Goal: Task Accomplishment & Management: Use online tool/utility

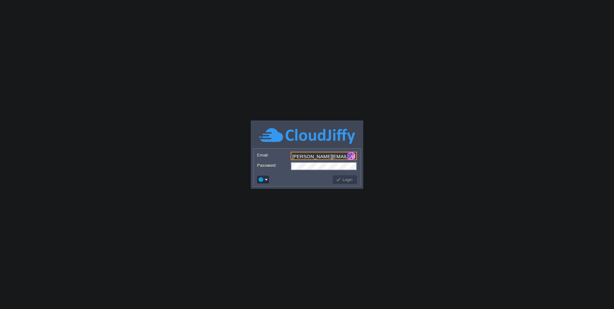
type input "[PERSON_NAME][EMAIL_ADDRESS][DOMAIN_NAME]"
click at [340, 181] on button "Login" at bounding box center [345, 180] width 19 height 6
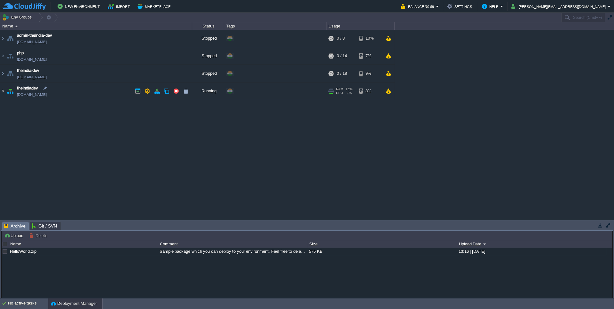
click at [5, 92] on img at bounding box center [2, 90] width 5 height 17
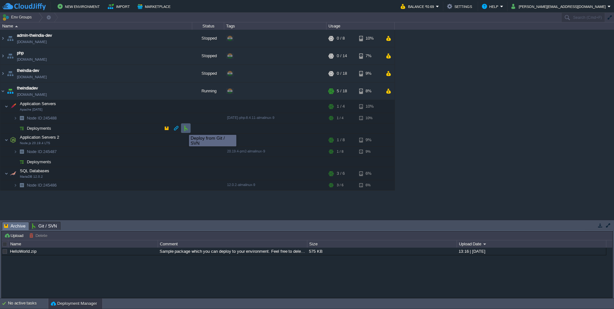
click at [184, 129] on button "button" at bounding box center [186, 128] width 6 height 6
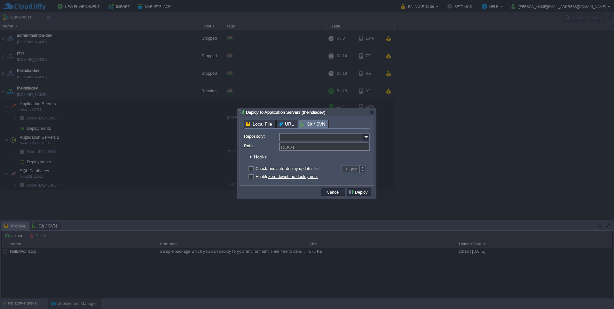
click at [343, 137] on input "Repository:" at bounding box center [321, 137] width 84 height 8
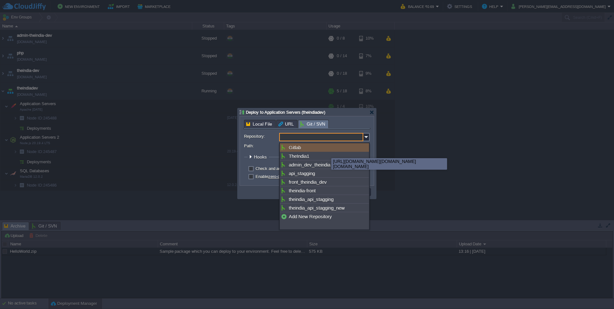
click at [324, 150] on div "Gitlab" at bounding box center [324, 147] width 89 height 9
type input "Gitlab"
type input "main"
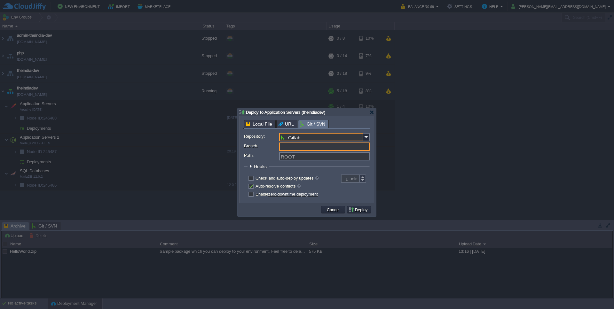
click at [324, 150] on input "Branch:" at bounding box center [324, 147] width 90 height 8
type input "main"
paste input "activity_booking"
type input "activity_booking"
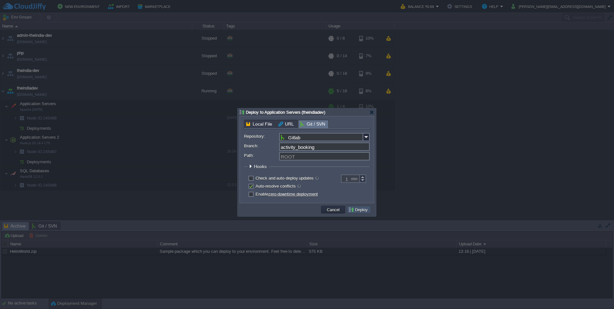
click at [366, 213] on button "Deploy" at bounding box center [358, 210] width 21 height 6
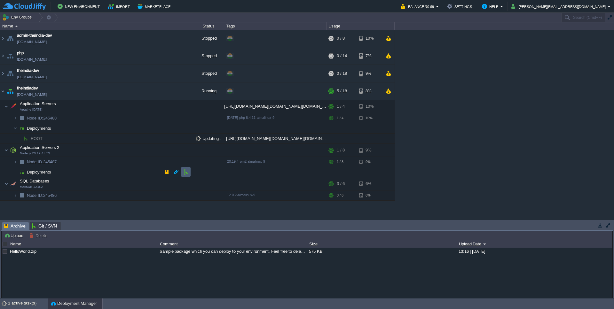
click at [182, 172] on td at bounding box center [186, 172] width 10 height 10
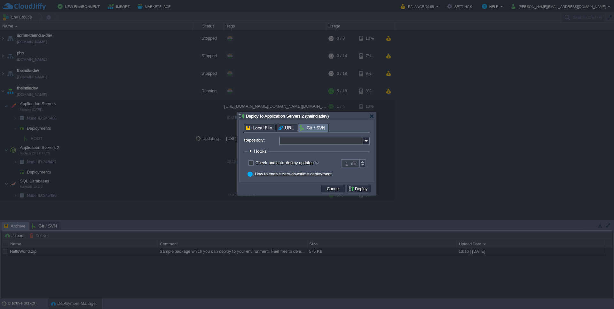
click at [311, 143] on input "Repository:" at bounding box center [321, 141] width 84 height 8
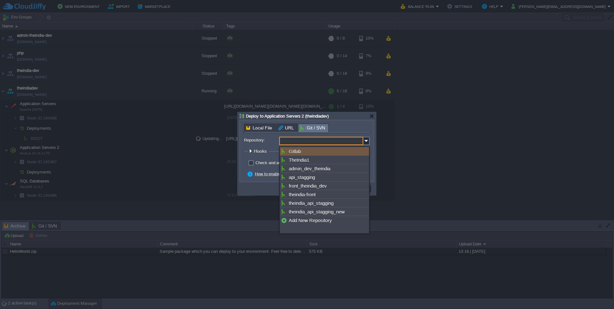
click at [306, 142] on input "Repository:" at bounding box center [321, 141] width 84 height 8
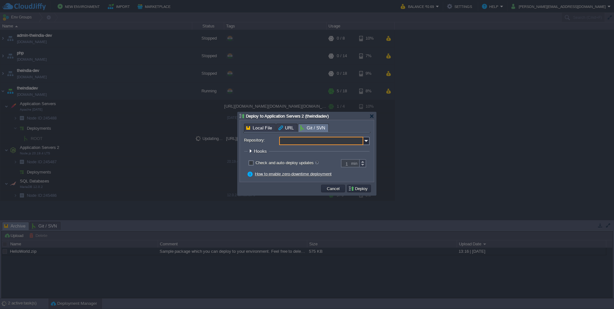
click at [306, 142] on input "Repository:" at bounding box center [321, 141] width 84 height 8
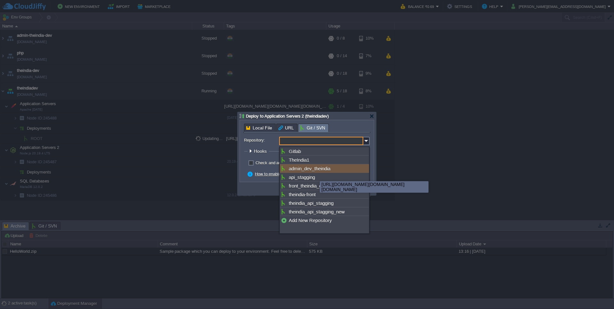
click at [315, 169] on div "admin_dev_theindia" at bounding box center [324, 168] width 89 height 9
type input "admin_dev_theindia"
type input "main"
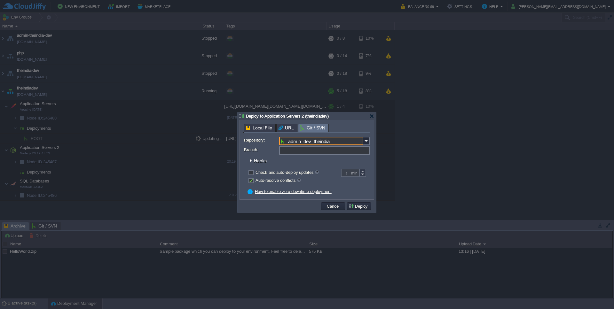
click at [309, 153] on input "Branch:" at bounding box center [324, 150] width 90 height 8
type input "main"
click at [363, 206] on button "Deploy" at bounding box center [358, 206] width 21 height 6
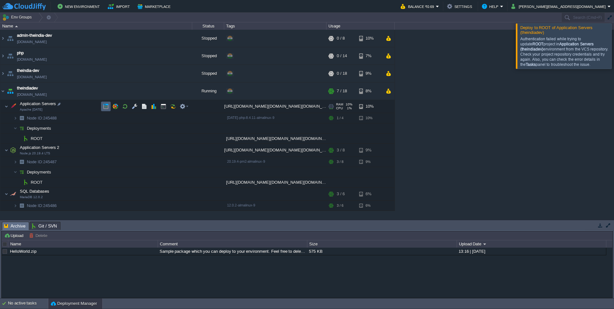
click at [110, 109] on td at bounding box center [106, 107] width 10 height 10
click at [158, 140] on button "button" at bounding box center [157, 138] width 6 height 6
click at [32, 137] on span "ROOT" at bounding box center [36, 138] width 13 height 5
click at [145, 107] on button "button" at bounding box center [144, 107] width 6 height 6
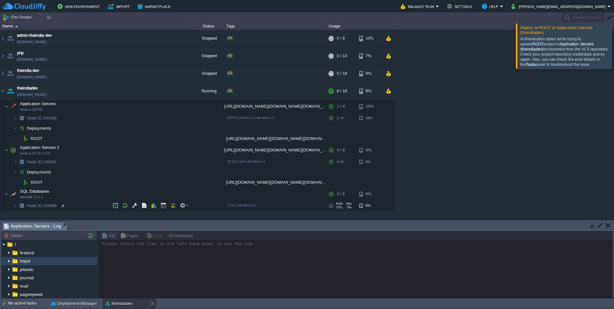
click at [49, 264] on div "httpd" at bounding box center [49, 261] width 96 height 8
click at [34, 286] on span "error_log" at bounding box center [34, 286] width 21 height 6
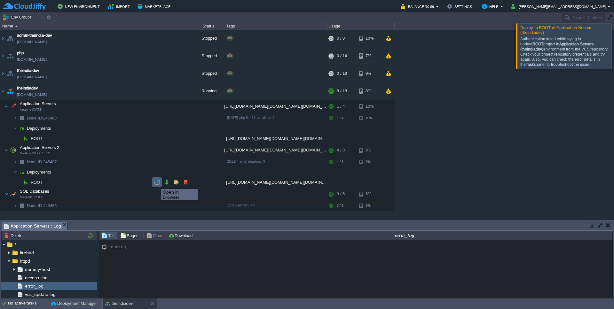
click at [156, 183] on button "button" at bounding box center [157, 182] width 6 height 6
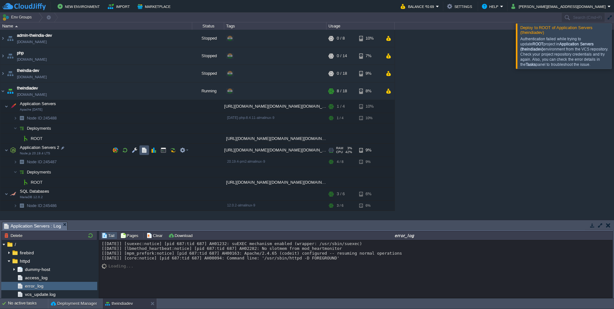
click at [145, 152] on button "button" at bounding box center [144, 150] width 6 height 6
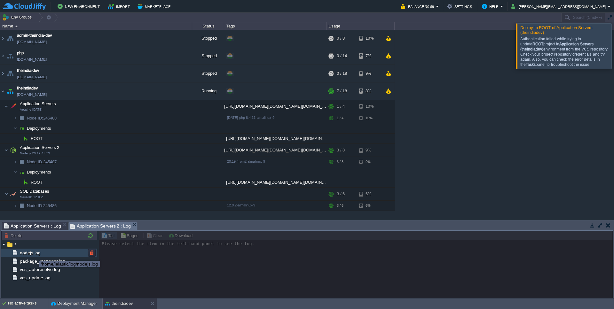
click at [34, 255] on span "nodejs.log" at bounding box center [30, 253] width 23 height 6
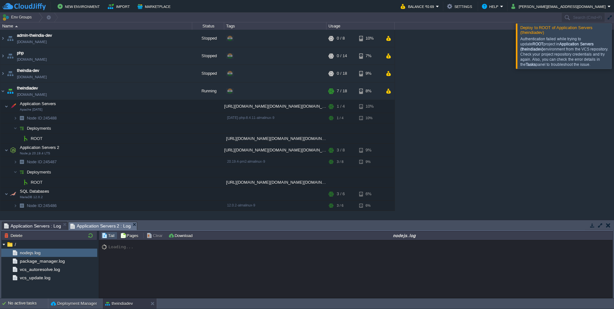
click at [554, 64] on div "Authentication failed while trying to update ROOT project in Application Server…" at bounding box center [564, 51] width 89 height 31
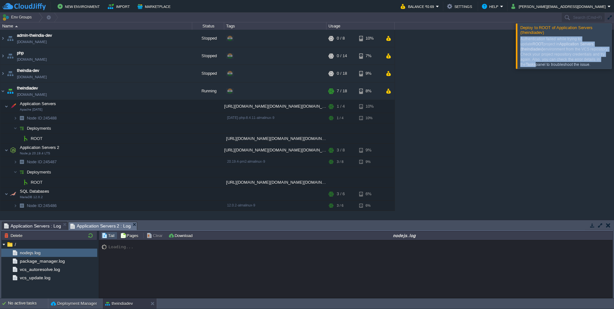
click at [554, 64] on div "Authentication failed while trying to update ROOT project in Application Server…" at bounding box center [564, 51] width 89 height 31
copy div "Authentication failed while trying to update ROOT project in Application Server…"
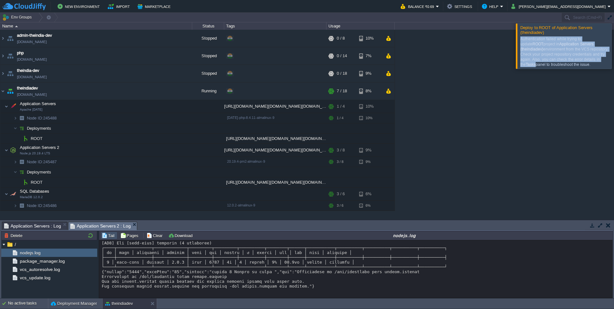
scroll to position [317, 0]
copy div "Authentication failed while trying to update ROOT project in Application Server…"
click at [534, 33] on span "Deploy to ROOT of Application Servers (theindiadev)" at bounding box center [556, 30] width 72 height 10
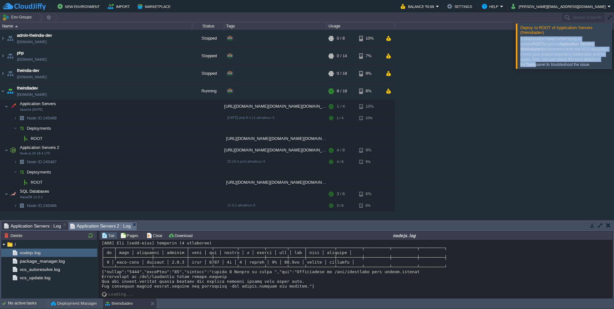
click at [534, 33] on span "Deploy to ROOT of Application Servers (theindiadev)" at bounding box center [556, 30] width 72 height 10
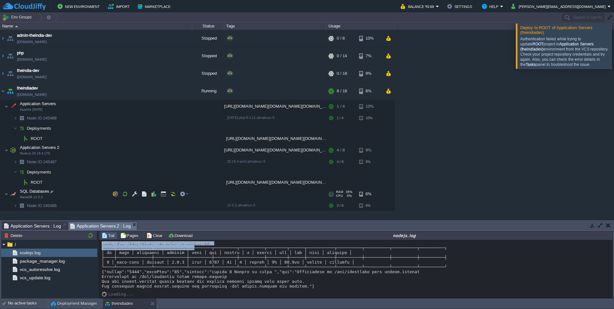
drag, startPoint x: 104, startPoint y: 254, endPoint x: 194, endPoint y: 266, distance: 90.3
click at [194, 266] on div at bounding box center [356, 126] width 508 height 326
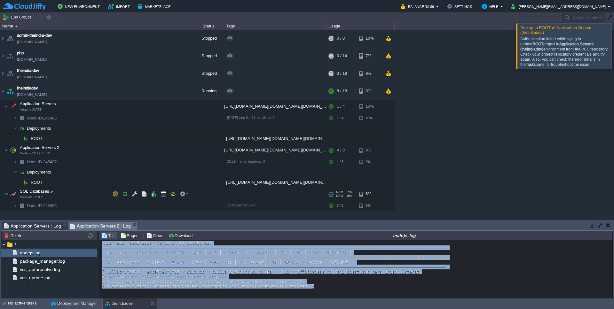
click at [319, 287] on div at bounding box center [356, 126] width 508 height 326
copy div "LO4][IPSU] Dolorsitamet cons-adip eli seddoei, temporin... [UT8] Lab [etdo-magn…"
click at [176, 92] on button "button" at bounding box center [176, 91] width 6 height 6
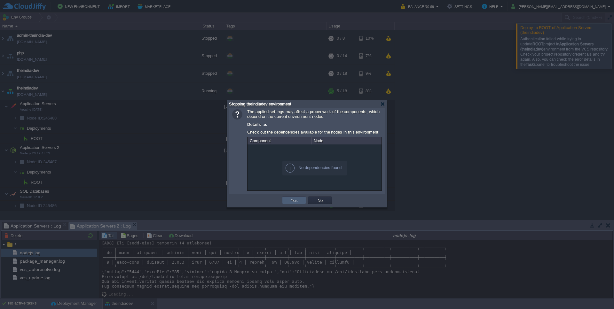
click at [288, 200] on td "Yes" at bounding box center [294, 201] width 24 height 8
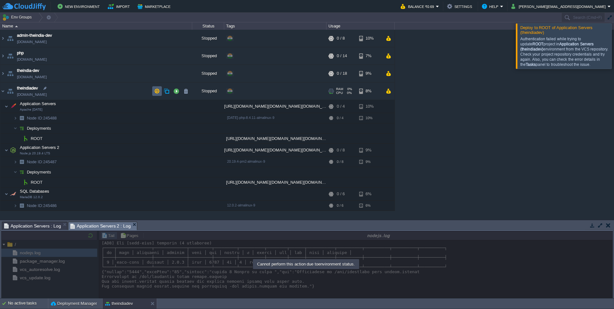
click at [157, 92] on button "button" at bounding box center [157, 91] width 6 height 6
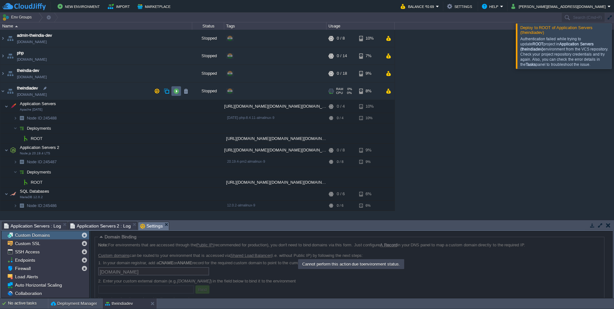
click at [179, 94] on td at bounding box center [176, 91] width 10 height 10
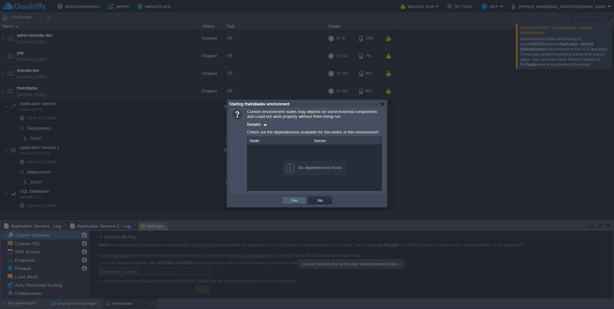
click at [292, 203] on button "Yes" at bounding box center [294, 200] width 11 height 6
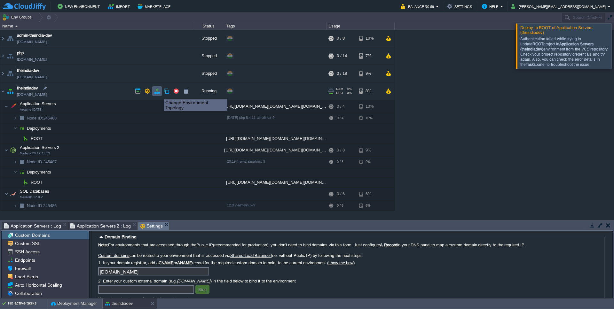
click at [159, 94] on button "button" at bounding box center [157, 91] width 6 height 6
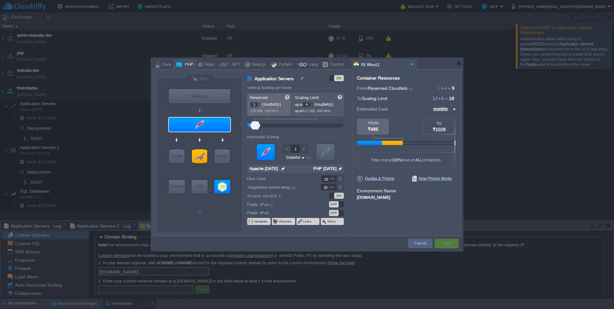
type input "Node.js 20.19.4 LTS"
click at [229, 182] on div at bounding box center [222, 186] width 16 height 13
type input "Application Servers 2"
type input "4"
type input "8"
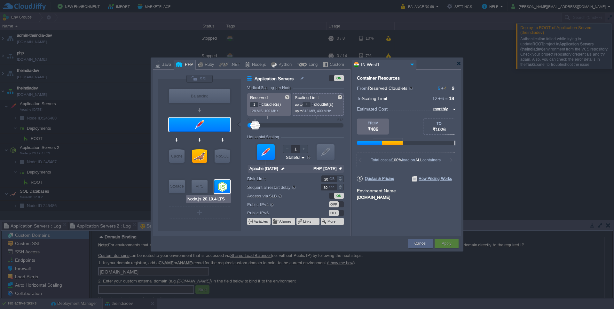
type input "Node.js 20.19...."
type input "null"
type input "20.19.4-pm2"
click at [287, 167] on img at bounding box center [287, 169] width 7 height 8
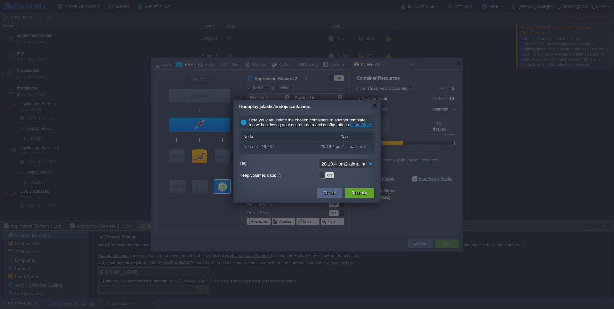
click at [370, 168] on img at bounding box center [370, 163] width 9 height 9
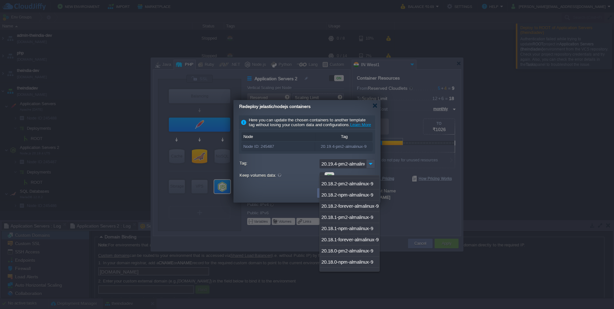
scroll to position [1620, 0]
click at [295, 167] on label "Tag:" at bounding box center [278, 163] width 78 height 8
click at [319, 168] on input "20.19.4-pm2-almalinux-9" at bounding box center [342, 163] width 47 height 9
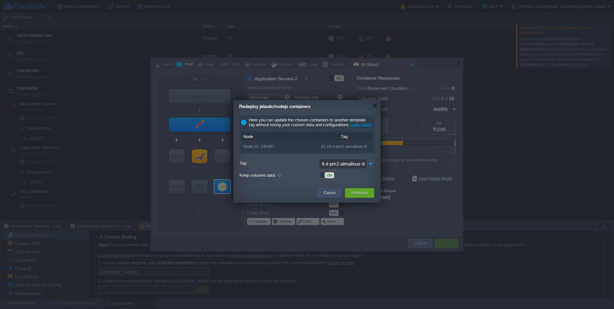
click at [324, 196] on button "Cancel" at bounding box center [329, 193] width 12 height 6
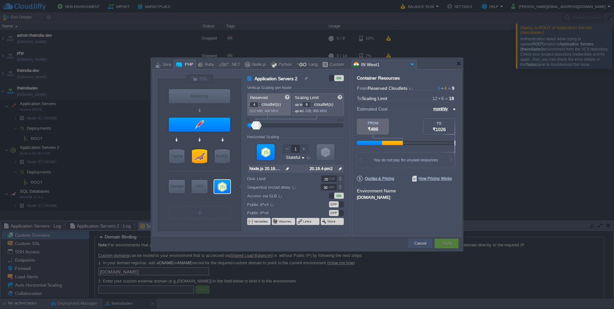
click at [421, 242] on button "Cancel" at bounding box center [420, 243] width 12 height 6
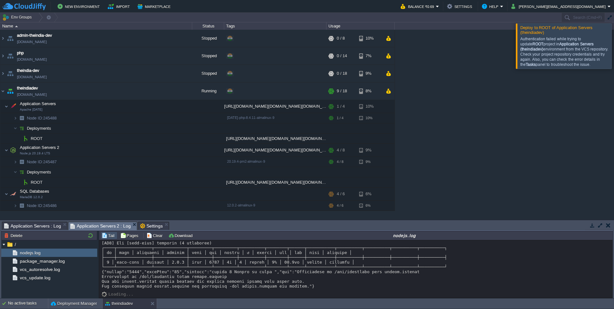
scroll to position [322, 0]
click at [111, 227] on span "Application Servers 2 : Log" at bounding box center [100, 226] width 61 height 8
click at [42, 259] on div "package_manager.log" at bounding box center [49, 261] width 96 height 8
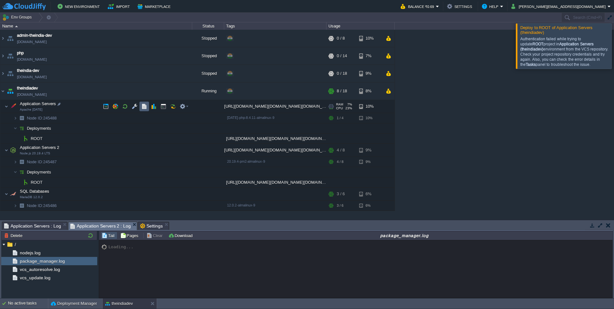
click at [144, 109] on button "button" at bounding box center [144, 107] width 6 height 6
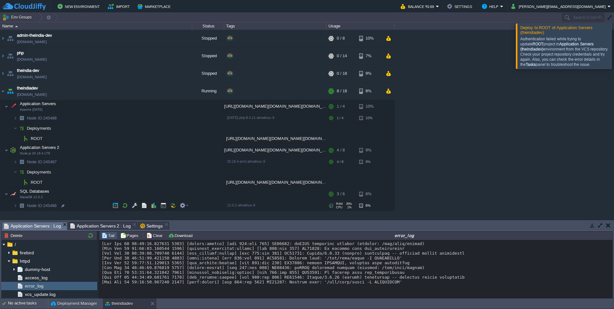
scroll to position [2, 0]
click at [42, 277] on span "access_log" at bounding box center [36, 278] width 25 height 6
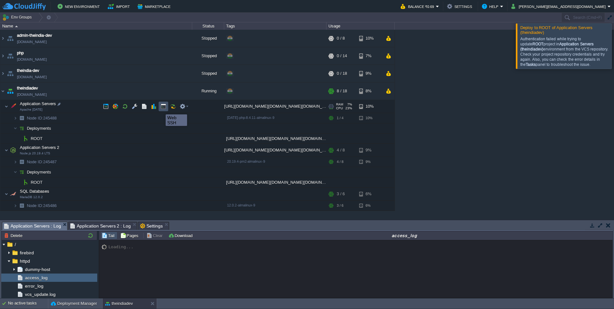
click at [161, 109] on button "button" at bounding box center [163, 107] width 6 height 6
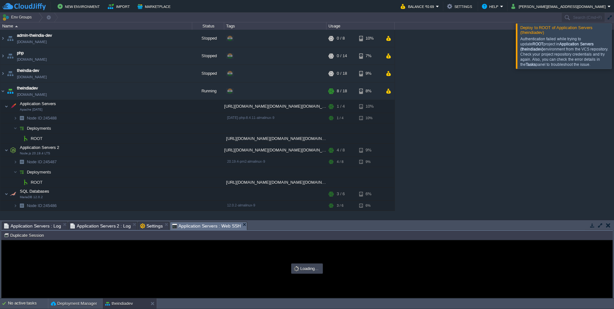
type input "#000000"
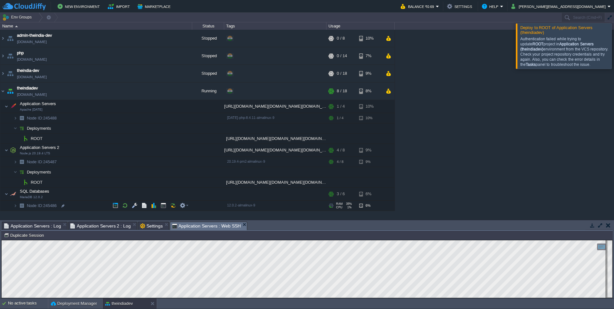
scroll to position [3, 0]
click at [176, 140] on button "button" at bounding box center [176, 138] width 6 height 6
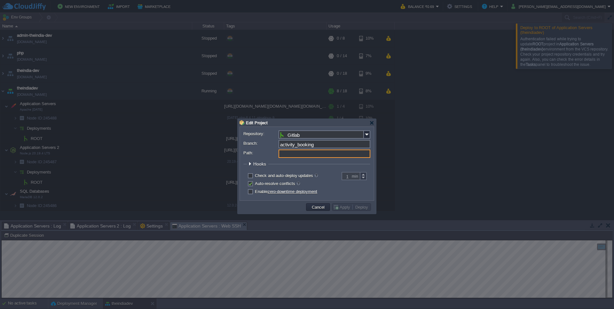
click at [285, 154] on input "Path:" at bounding box center [324, 154] width 92 height 8
type input "/"
click at [303, 166] on fieldset "Hooks Pre Build Post Pre Deploy Post Pre Update Post" at bounding box center [306, 165] width 127 height 8
click at [302, 154] on input "/" at bounding box center [324, 154] width 92 height 8
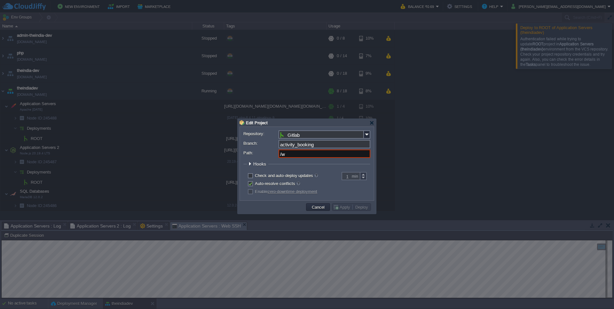
type input "/"
click at [307, 155] on input "Path:" at bounding box center [324, 154] width 92 height 8
type input "ROOT"
click at [321, 206] on button "Cancel" at bounding box center [318, 207] width 17 height 6
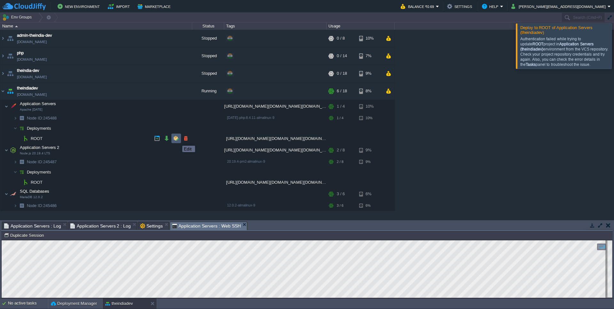
click at [177, 140] on button "button" at bounding box center [176, 138] width 6 height 6
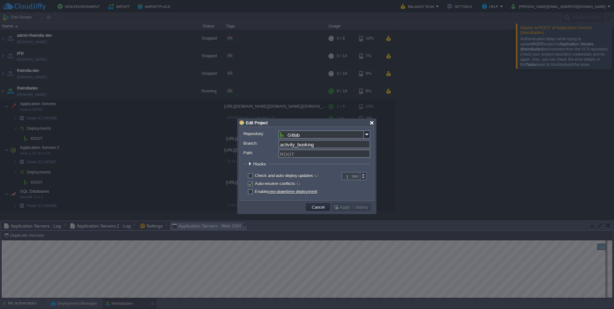
click at [373, 125] on div at bounding box center [371, 122] width 5 height 5
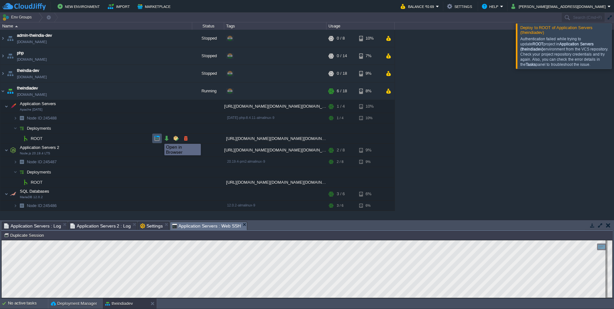
click at [157, 138] on button "button" at bounding box center [157, 138] width 6 height 6
click at [168, 138] on button "button" at bounding box center [167, 138] width 6 height 6
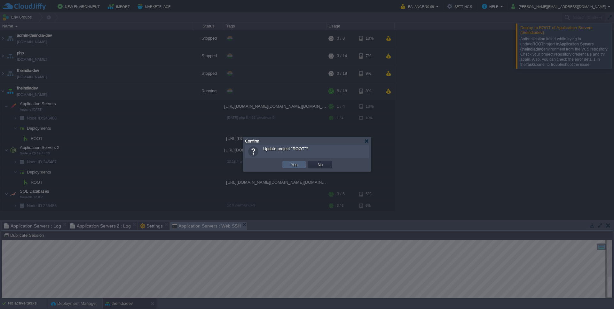
click at [296, 166] on button "Yes" at bounding box center [294, 165] width 11 height 6
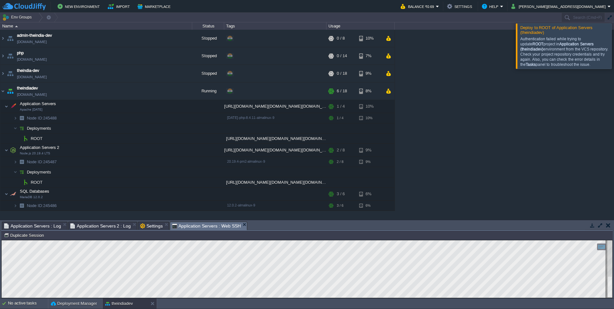
scroll to position [0, 0]
click at [165, 182] on button "button" at bounding box center [167, 182] width 6 height 6
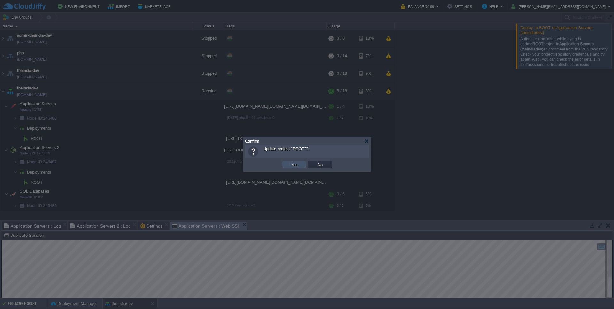
click at [296, 165] on button "Yes" at bounding box center [294, 165] width 11 height 6
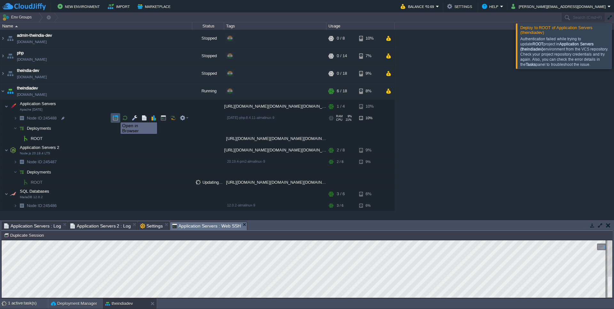
click at [116, 117] on button "button" at bounding box center [115, 118] width 6 height 6
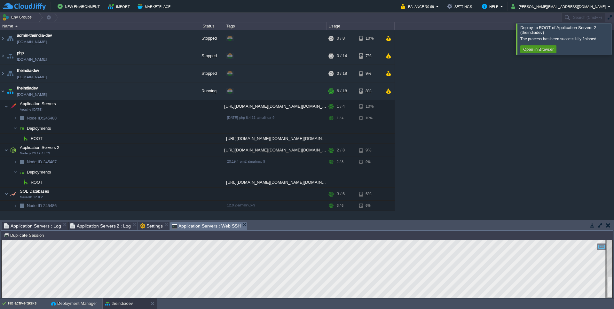
click at [541, 52] on button "Open in Browser" at bounding box center [538, 49] width 34 height 6
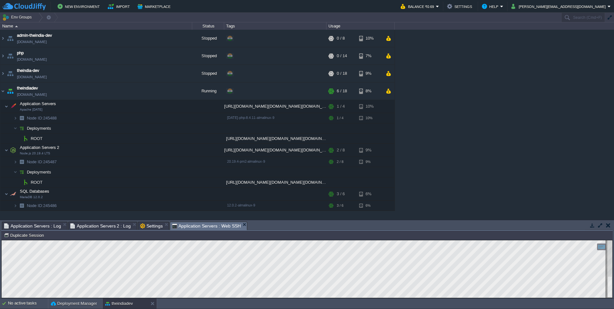
click at [89, 222] on div "Tasks Activity Log Archive Git / SVN Application Servers : Log Application Serv…" at bounding box center [307, 259] width 614 height 78
click at [90, 227] on span "Application Servers 2 : Log" at bounding box center [100, 226] width 61 height 8
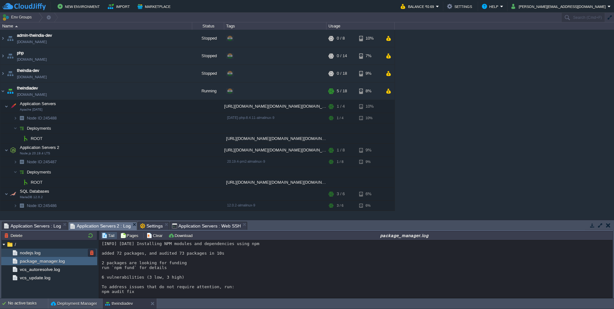
click at [30, 255] on span "nodejs.log" at bounding box center [30, 253] width 23 height 6
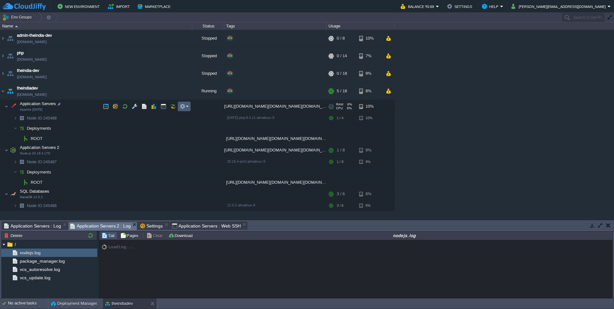
click at [186, 106] on em at bounding box center [184, 107] width 9 height 6
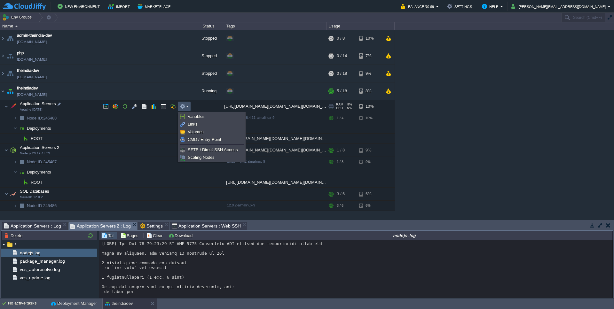
scroll to position [322, 0]
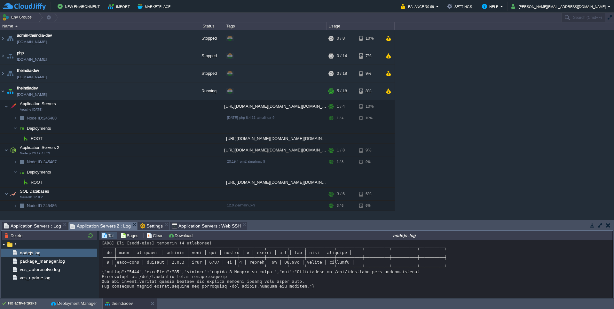
click at [210, 285] on div at bounding box center [356, 126] width 508 height 326
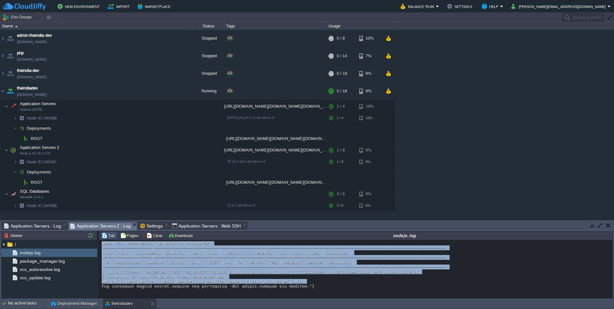
click at [210, 285] on div at bounding box center [356, 126] width 508 height 326
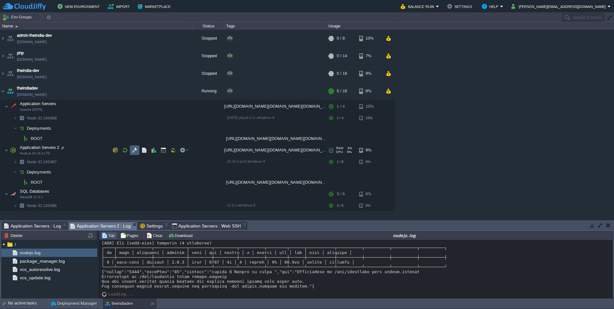
click at [134, 154] on td at bounding box center [135, 150] width 10 height 10
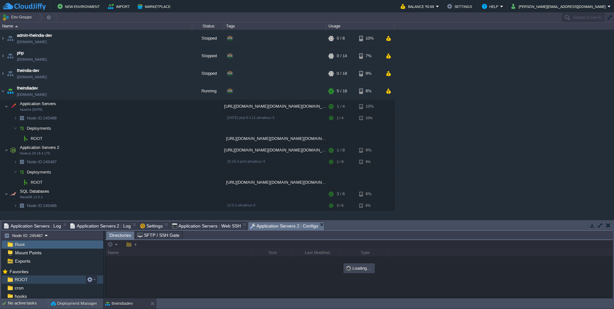
click at [25, 278] on span "ROOT" at bounding box center [20, 280] width 15 height 6
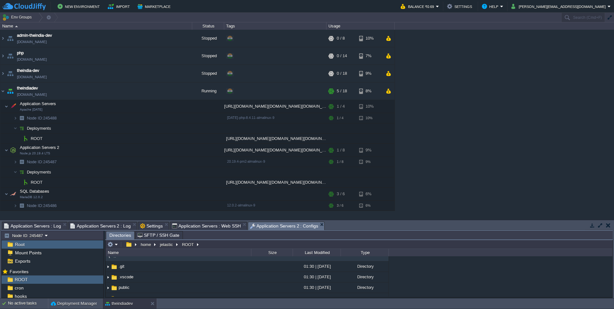
scroll to position [0, 0]
click at [39, 252] on span "Mount Points" at bounding box center [28, 253] width 29 height 6
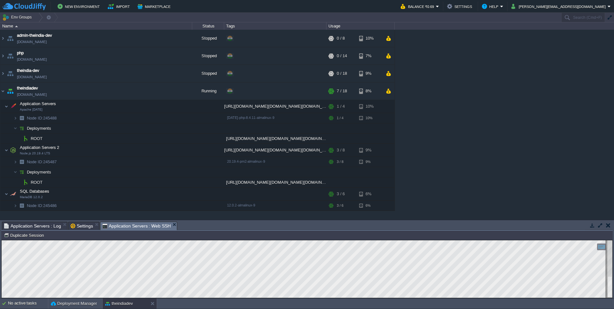
scroll to position [3, 0]
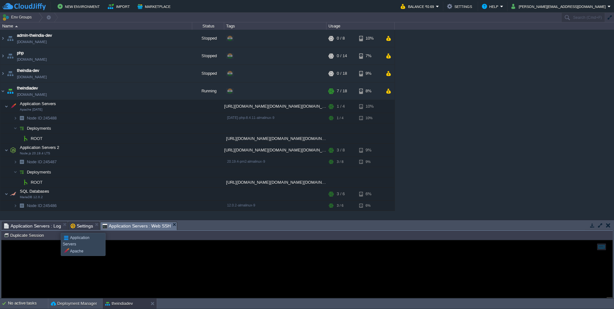
click at [52, 227] on span "Application Servers : Log" at bounding box center [32, 226] width 57 height 8
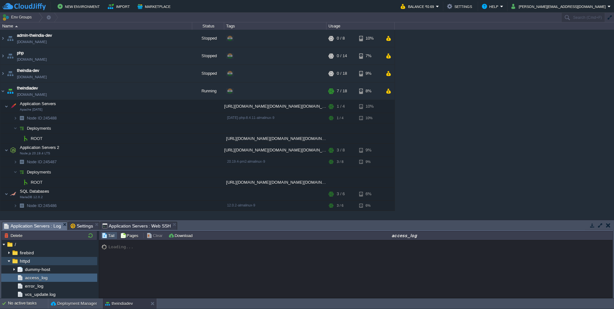
click at [11, 262] on img at bounding box center [8, 261] width 5 height 8
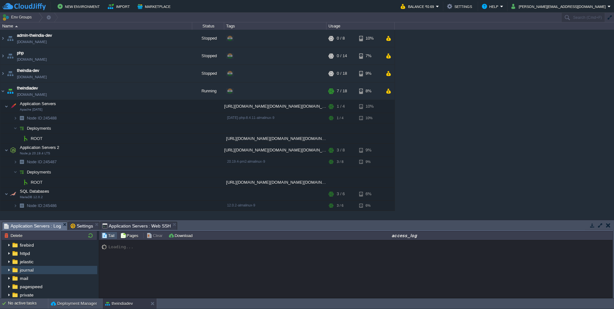
scroll to position [11, 0]
click at [28, 254] on div "httpd" at bounding box center [49, 250] width 96 height 8
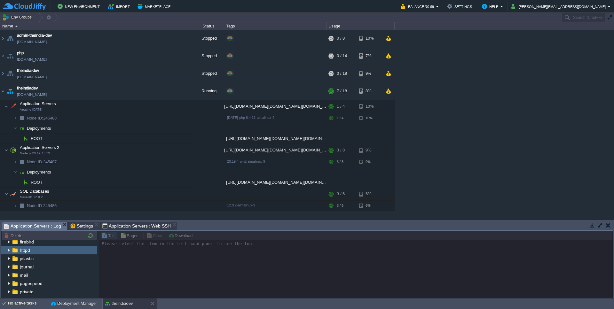
click at [28, 254] on div "httpd" at bounding box center [49, 250] width 96 height 8
click at [10, 251] on img at bounding box center [8, 250] width 5 height 8
click at [8, 261] on img at bounding box center [8, 258] width 5 height 8
click at [8, 259] on img at bounding box center [8, 258] width 5 height 8
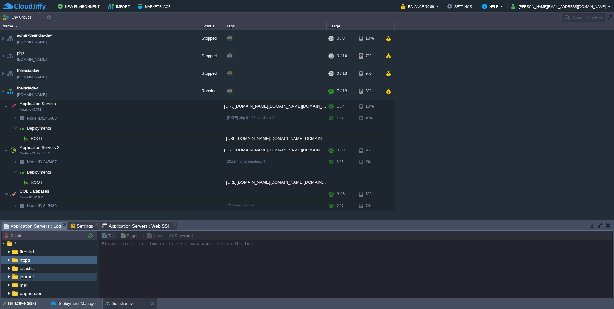
scroll to position [0, 0]
click at [32, 256] on span "firebird" at bounding box center [27, 253] width 16 height 6
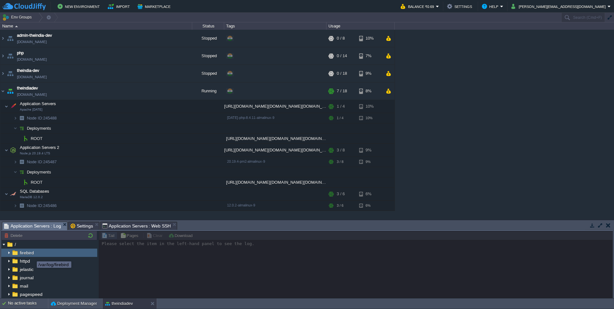
click at [30, 255] on span "firebird" at bounding box center [27, 253] width 16 height 6
click at [10, 252] on img at bounding box center [8, 253] width 5 height 8
click at [38, 247] on div "/" at bounding box center [49, 244] width 96 height 8
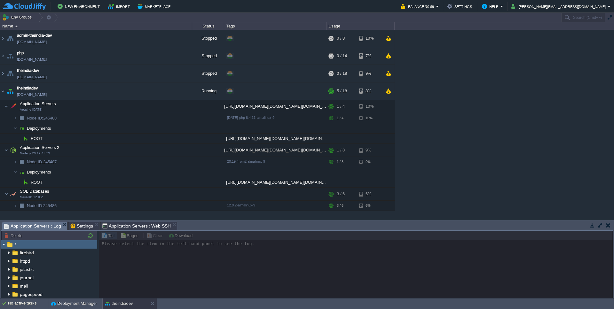
click at [38, 247] on div "/" at bounding box center [49, 244] width 96 height 8
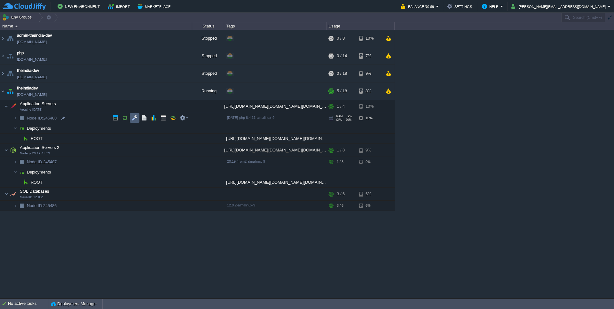
click at [130, 120] on td at bounding box center [135, 118] width 10 height 10
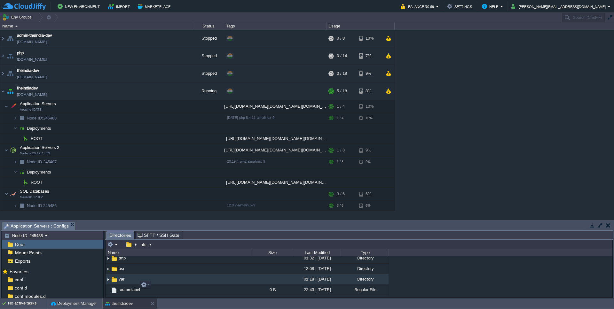
scroll to position [185, 0]
click at [118, 280] on span "var" at bounding box center [122, 276] width 8 height 5
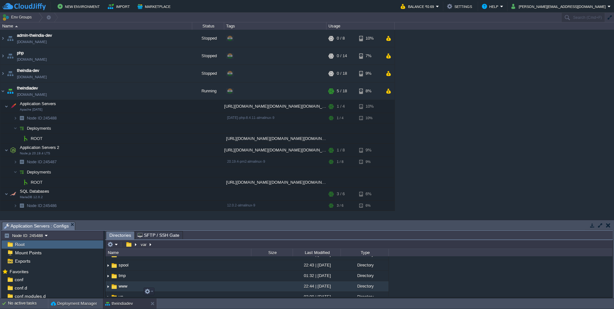
click at [120, 289] on span "www" at bounding box center [123, 285] width 11 height 5
click at [125, 289] on span "www" at bounding box center [123, 285] width 11 height 5
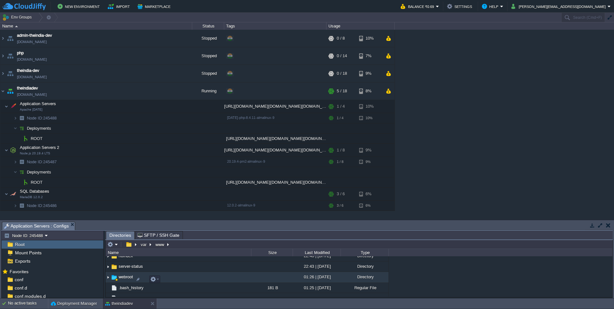
scroll to position [71, 0]
click at [126, 277] on span "webroot" at bounding box center [126, 274] width 16 height 5
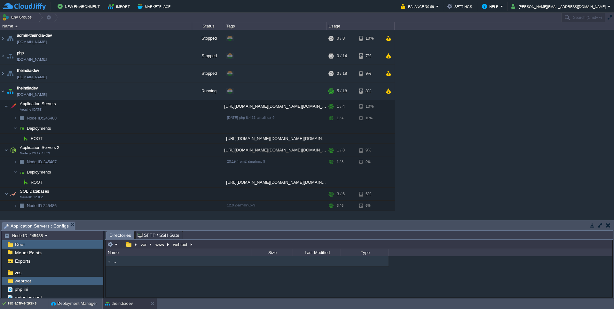
scroll to position [84, 0]
click at [160, 248] on td "www" at bounding box center [162, 245] width 18 height 8
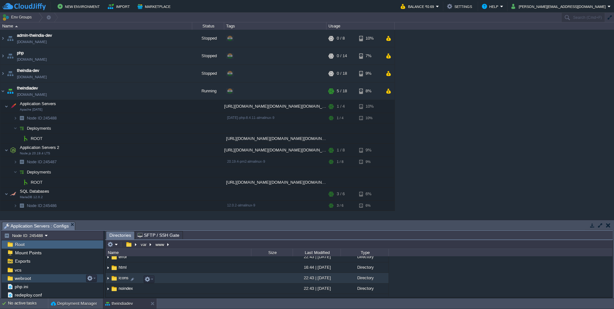
scroll to position [38, 0]
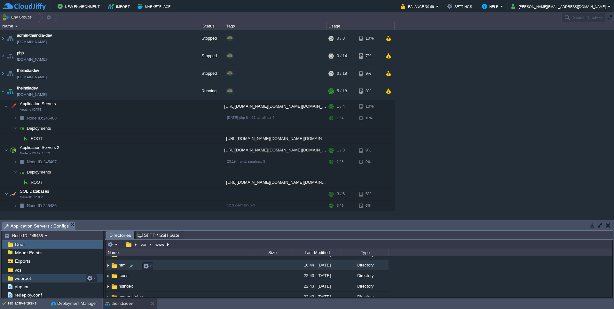
click at [120, 268] on span "html" at bounding box center [123, 264] width 10 height 5
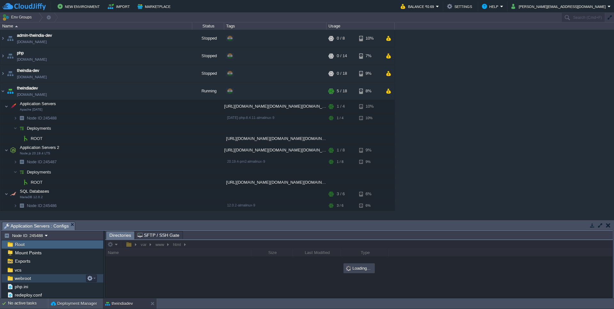
scroll to position [0, 0]
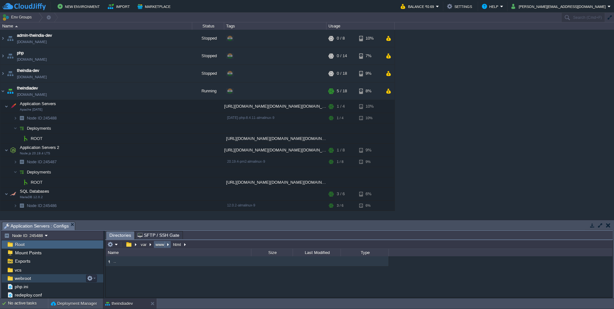
click at [161, 248] on td "www" at bounding box center [162, 245] width 18 height 8
